Goal: Check status: Check status

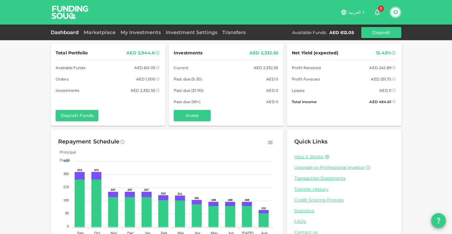
click at [249, 54] on div "AED 2,332.55" at bounding box center [263, 53] width 29 height 8
click at [85, 32] on link "Marketplace" at bounding box center [99, 32] width 37 height 6
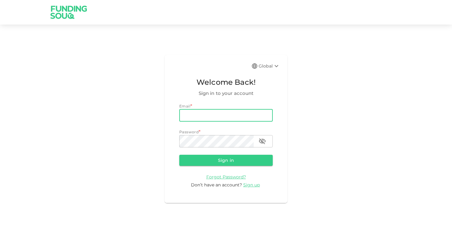
type input "[EMAIL_ADDRESS][DOMAIN_NAME]"
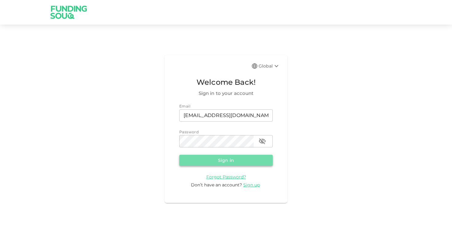
click at [205, 163] on button "Sign in" at bounding box center [225, 160] width 93 height 11
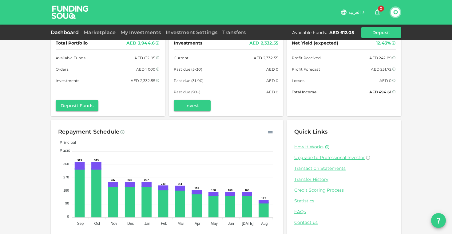
scroll to position [20, 0]
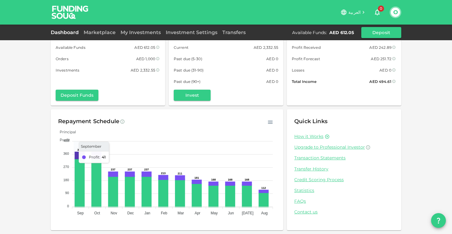
click at [78, 155] on icon at bounding box center [79, 156] width 9 height 6
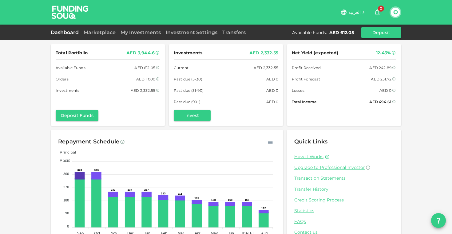
click at [113, 28] on div "Dashboard Marketplace My Investments Investment Settings Transfers Available Fu…" at bounding box center [226, 32] width 350 height 11
click at [112, 29] on div "Marketplace" at bounding box center [99, 32] width 37 height 7
click at [112, 30] on link "Marketplace" at bounding box center [99, 32] width 37 height 6
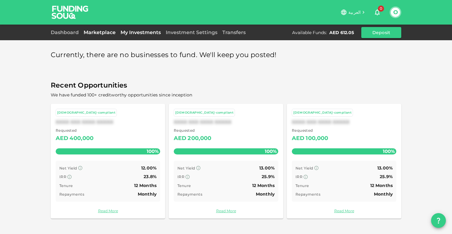
click at [135, 32] on link "My Investments" at bounding box center [140, 32] width 45 height 6
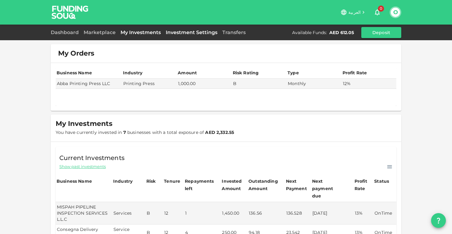
click at [202, 32] on link "Investment Settings" at bounding box center [191, 32] width 57 height 6
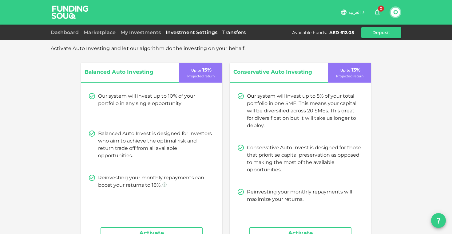
click at [224, 33] on link "Transfers" at bounding box center [234, 32] width 28 height 6
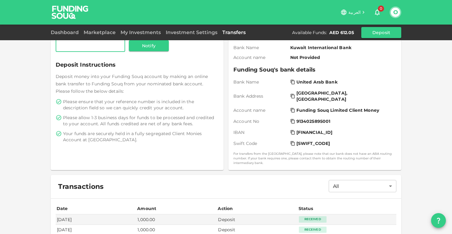
scroll to position [122, 0]
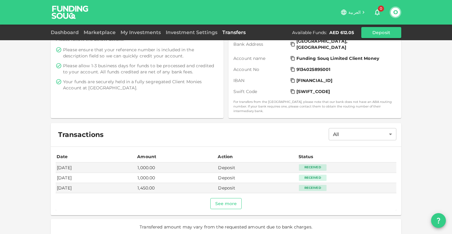
click at [226, 198] on button "See more" at bounding box center [226, 203] width 32 height 11
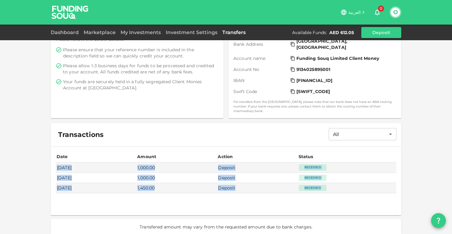
drag, startPoint x: 55, startPoint y: 164, endPoint x: 271, endPoint y: 195, distance: 218.1
click at [272, 196] on div "Date Amount Action Status Sep 01, 2025 1,000.00 Deposit Received Jul 31, 2025 1…" at bounding box center [226, 181] width 340 height 59
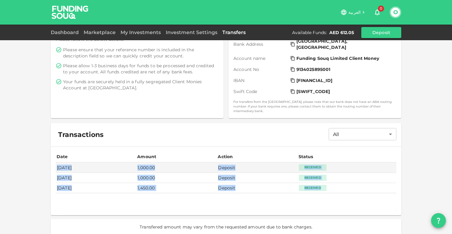
click at [205, 183] on td "1,450.00" at bounding box center [176, 188] width 80 height 10
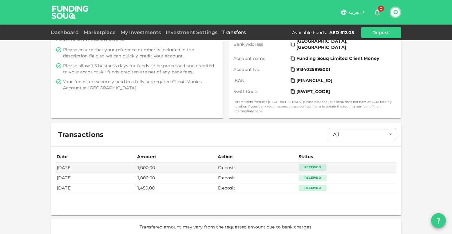
scroll to position [0, 0]
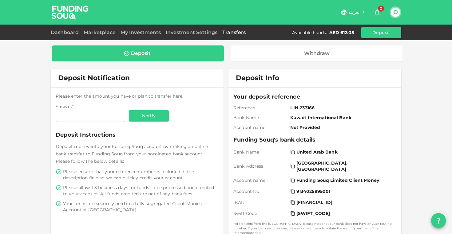
click at [67, 37] on div "Dashboard Marketplace My Investments Investment Settings Transfers Available Fu…" at bounding box center [226, 32] width 350 height 11
click at [68, 33] on link "Dashboard" at bounding box center [66, 32] width 30 height 6
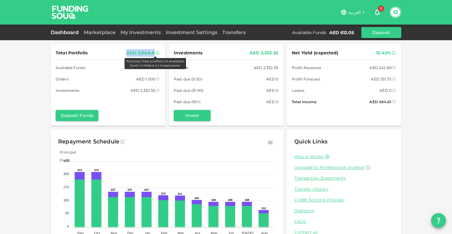
drag, startPoint x: 140, startPoint y: 55, endPoint x: 154, endPoint y: 55, distance: 13.2
click at [154, 55] on div "AED 3,944.6 Formula: Total portfolio (=) Available fund (+) Orders (+) Investme…" at bounding box center [143, 53] width 34 height 8
click at [323, 51] on span "Net Yield (expected)" at bounding box center [315, 53] width 47 height 8
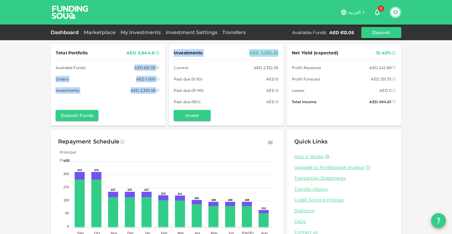
drag, startPoint x: 134, startPoint y: 68, endPoint x: 166, endPoint y: 69, distance: 32.3
click at [166, 69] on div "Total Portfolio AED 3,944.6 Available Funds AED 612.05 Orders AED 1,000 Investm…" at bounding box center [226, 85] width 350 height 82
click at [273, 67] on div "AED 2,332.55" at bounding box center [265, 68] width 25 height 6
